Goal: Task Accomplishment & Management: Manage account settings

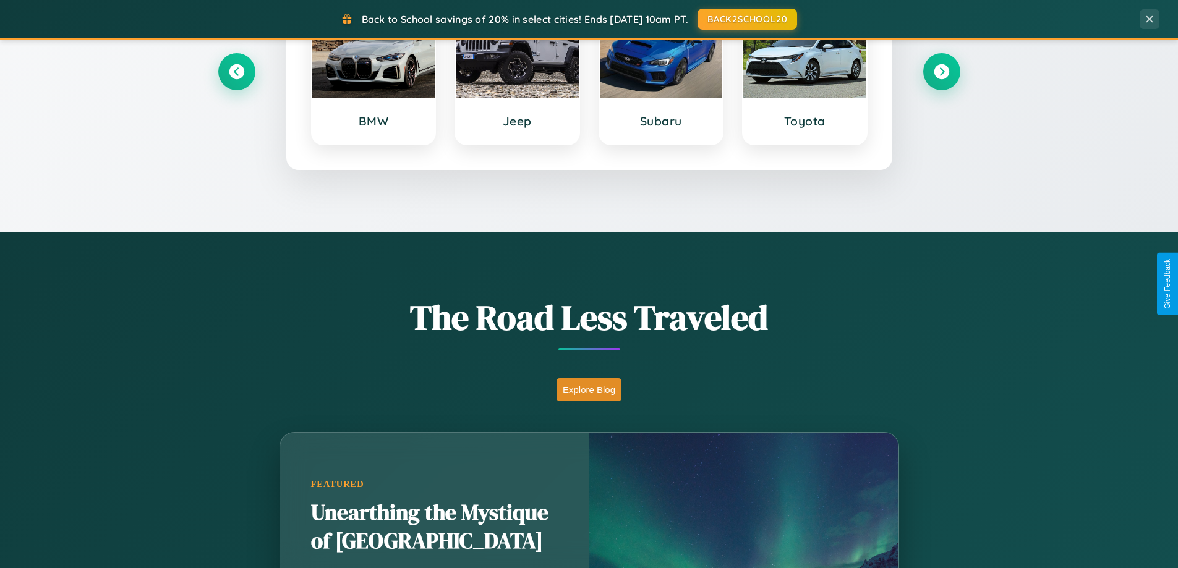
scroll to position [851, 0]
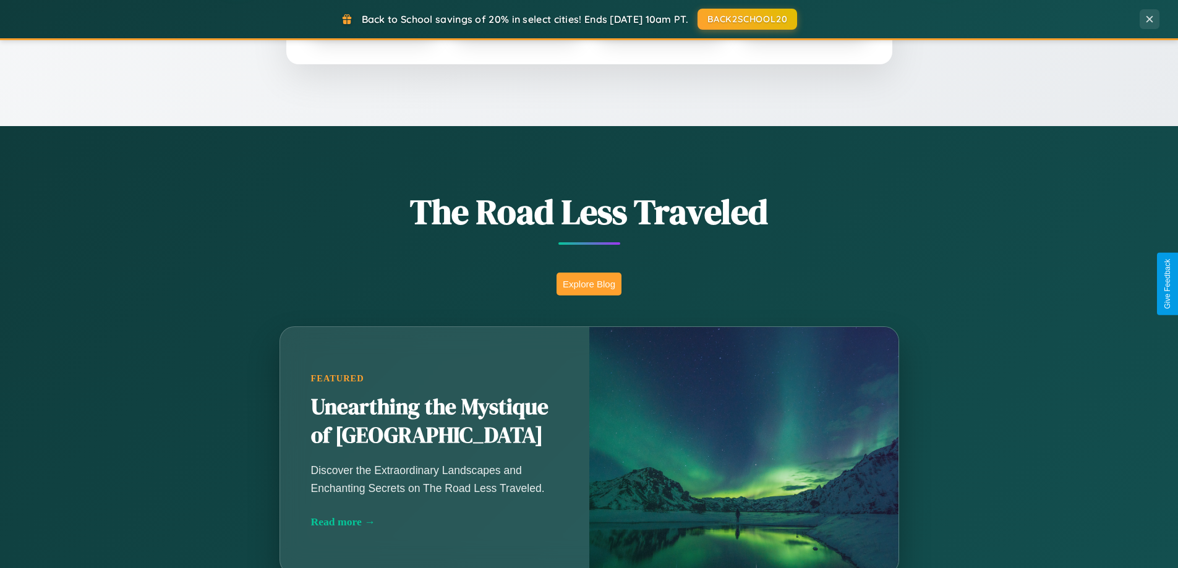
click at [589, 284] on button "Explore Blog" at bounding box center [588, 284] width 65 height 23
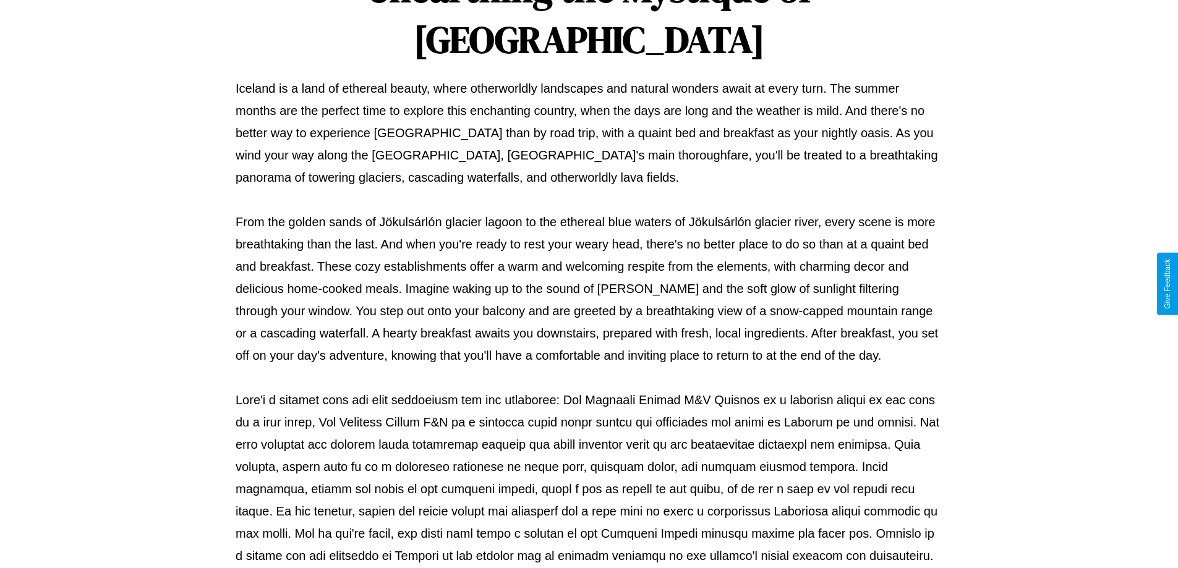
scroll to position [400, 0]
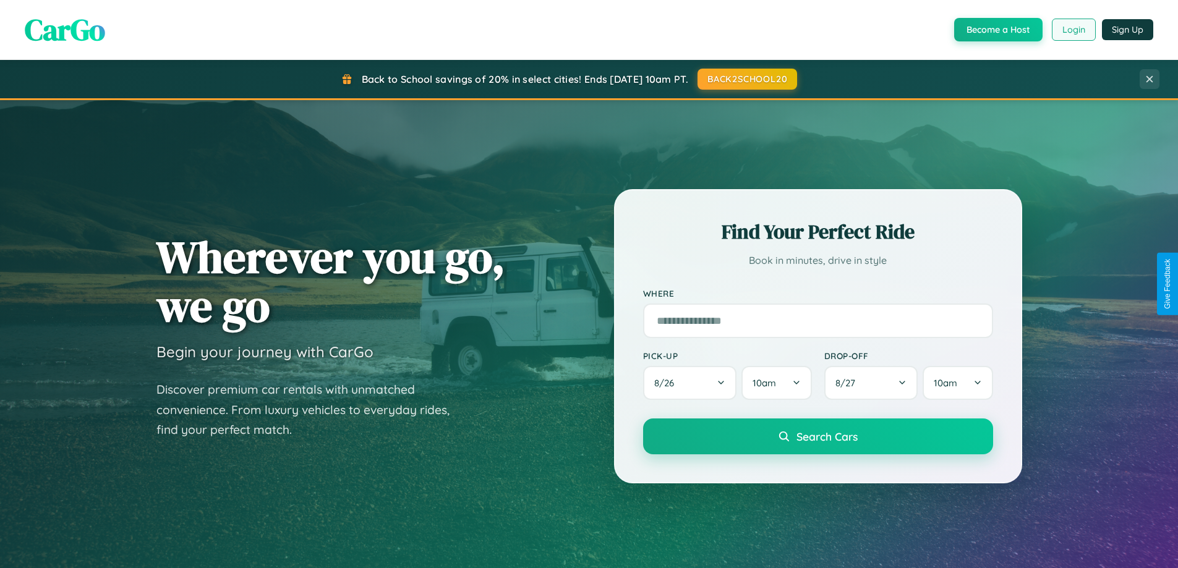
click at [1073, 30] on button "Login" at bounding box center [1074, 30] width 44 height 22
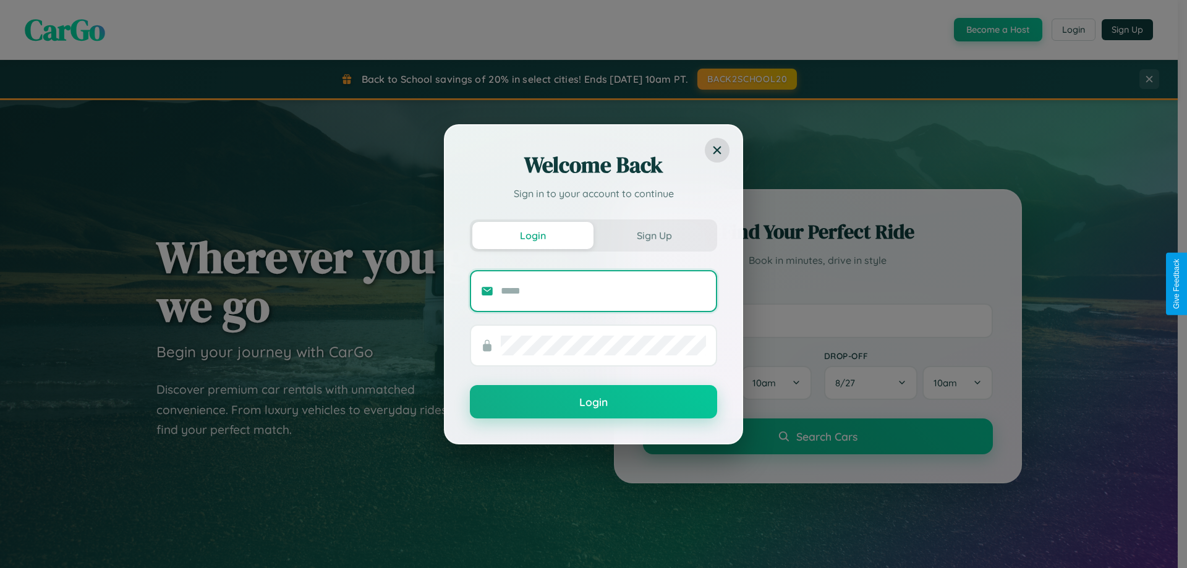
click at [603, 291] on input "text" at bounding box center [603, 291] width 205 height 20
type input "**********"
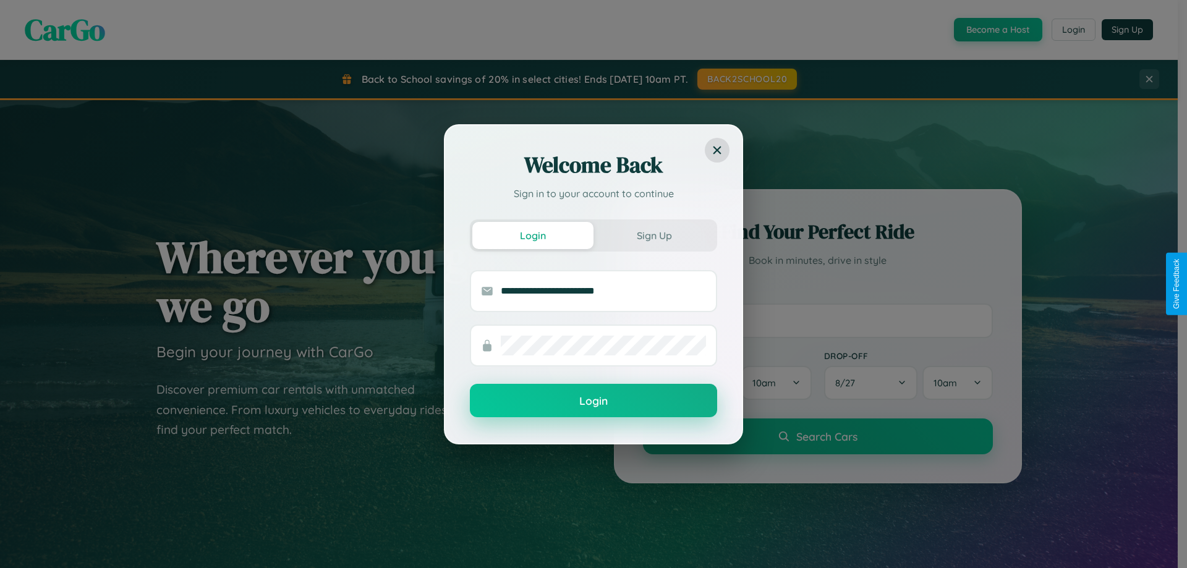
click at [594, 401] on button "Login" at bounding box center [593, 400] width 247 height 33
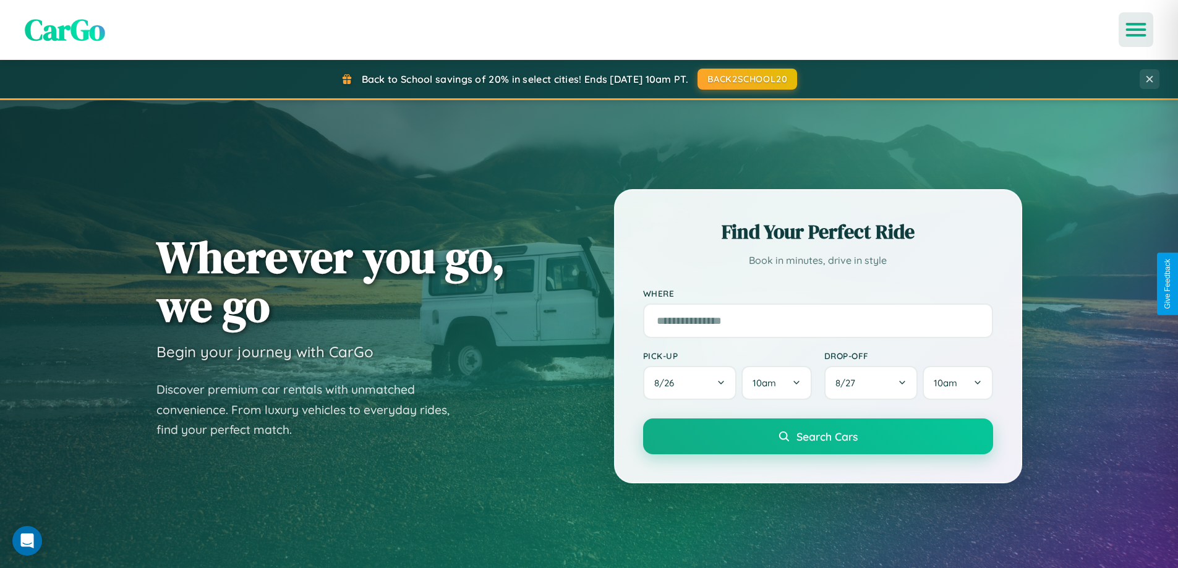
click at [1136, 30] on icon "Open menu" at bounding box center [1136, 29] width 18 height 11
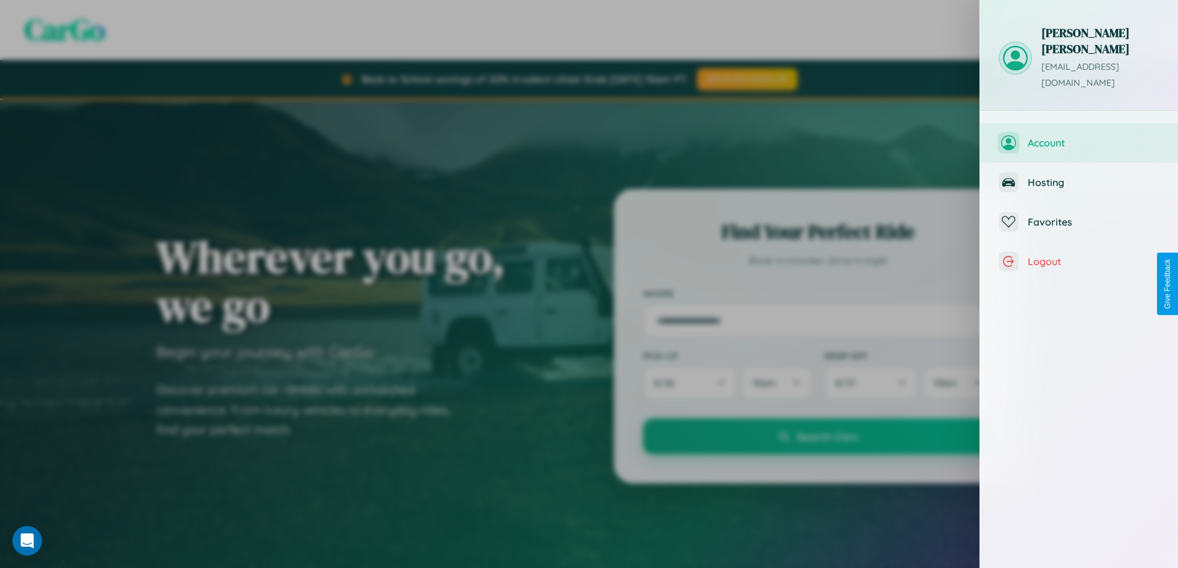
click at [1079, 137] on span "Account" at bounding box center [1094, 143] width 132 height 12
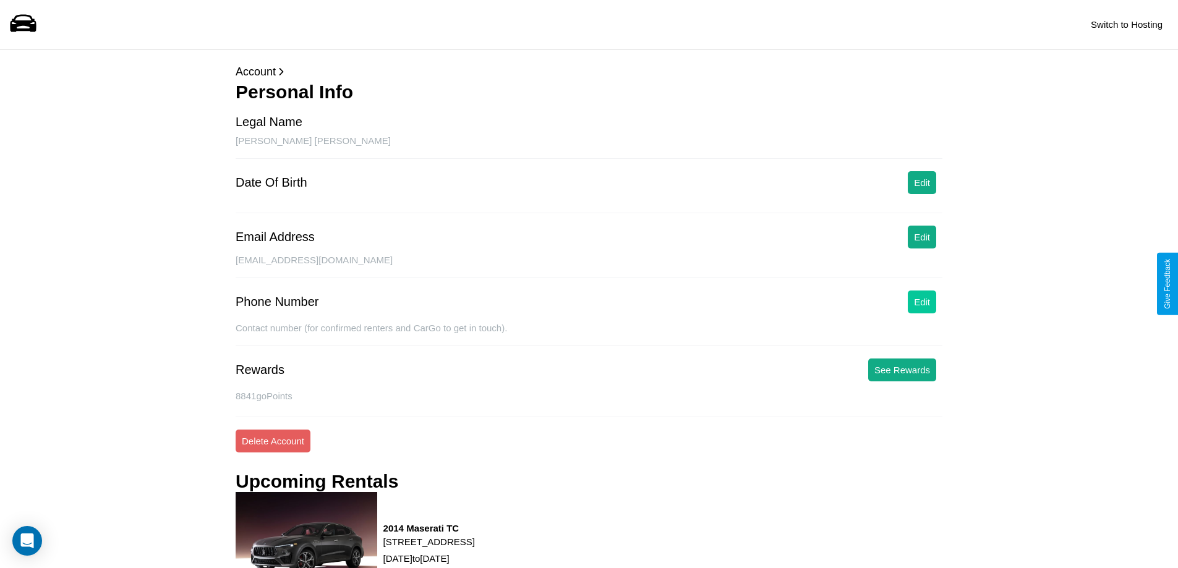
click at [922, 302] on button "Edit" at bounding box center [922, 302] width 28 height 23
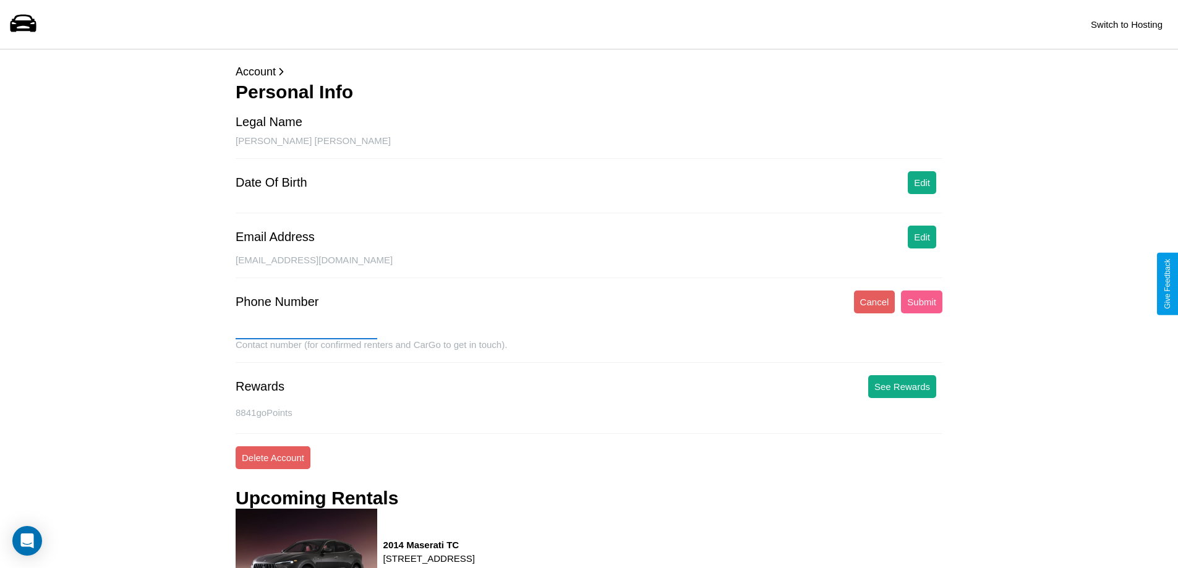
click at [306, 330] on input "text" at bounding box center [307, 330] width 142 height 20
type input "**********"
